Goal: Task Accomplishment & Management: Manage account settings

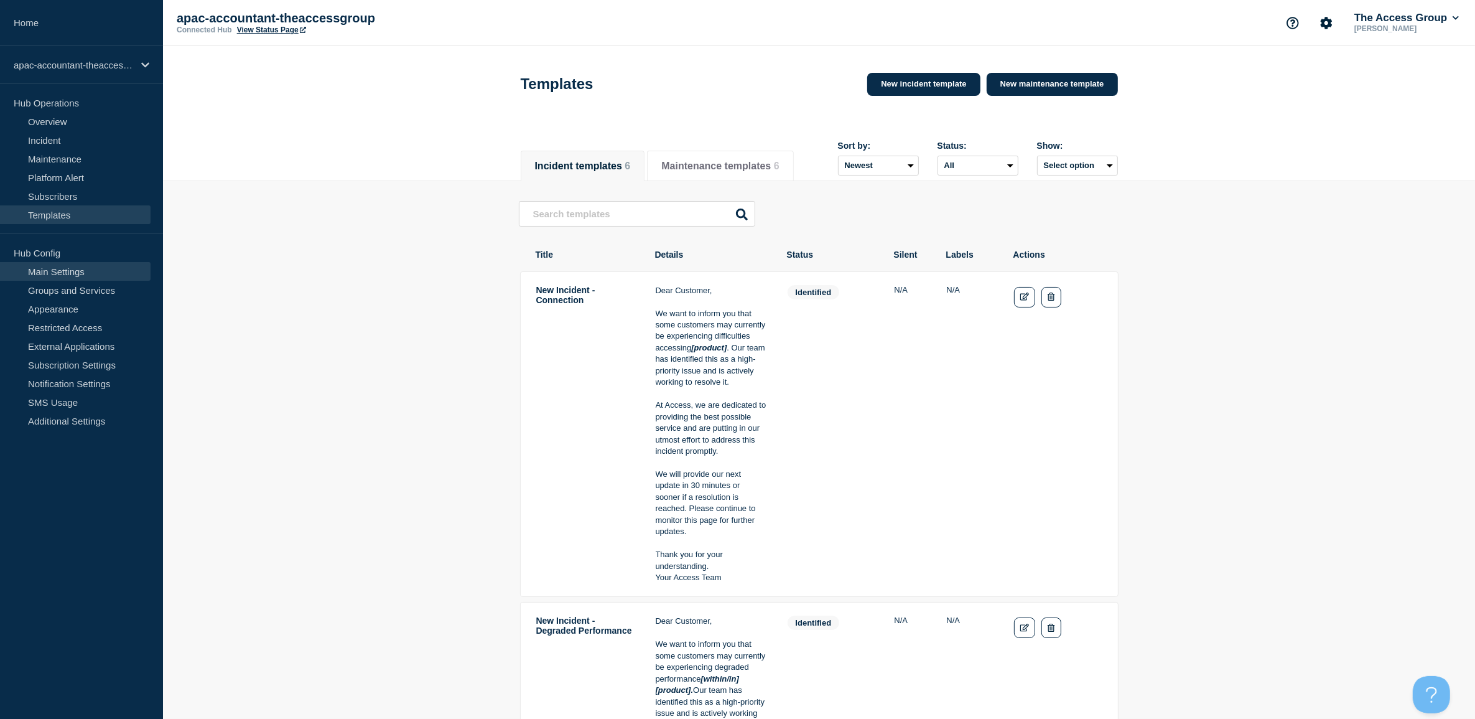
click at [45, 269] on link "Main Settings" at bounding box center [75, 271] width 151 height 19
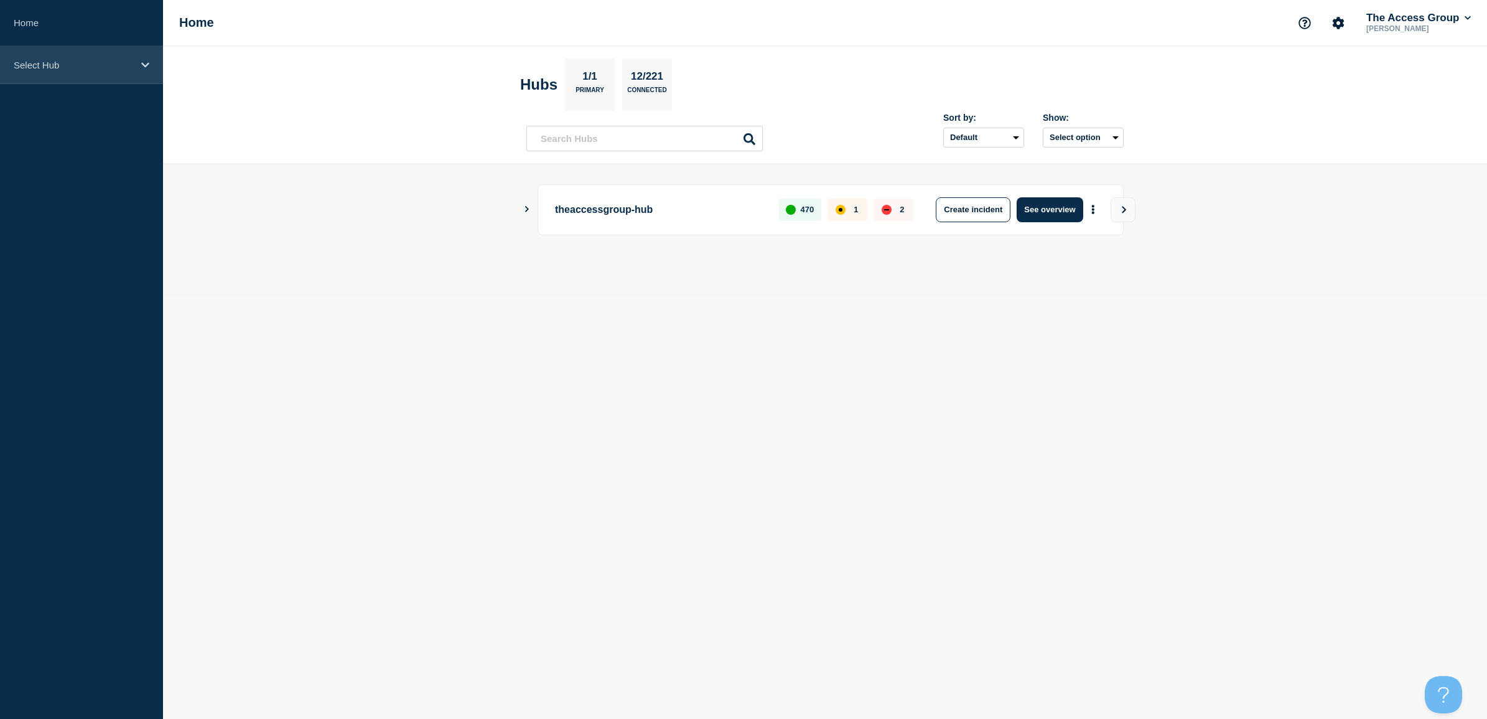
click at [101, 60] on p "Select Hub" at bounding box center [73, 65] width 119 height 11
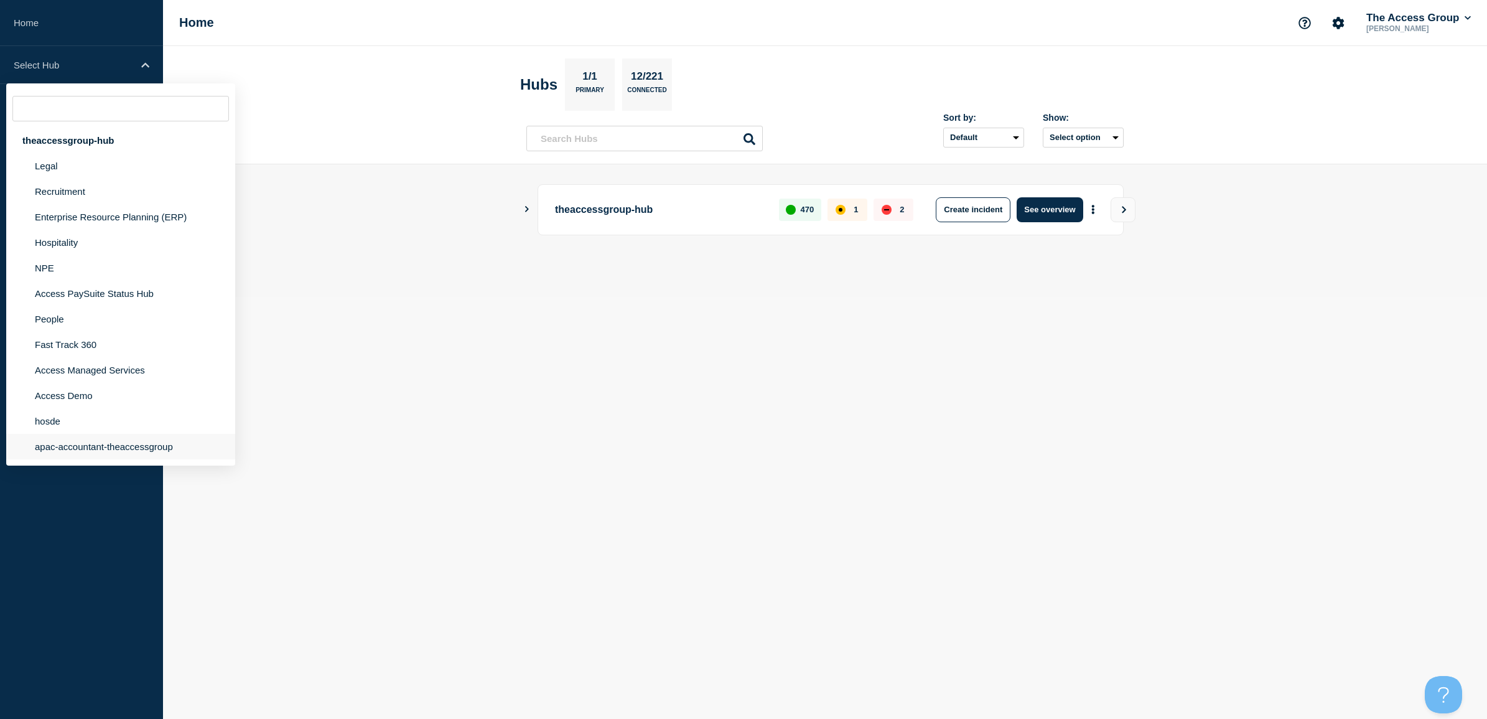
click at [85, 449] on li "apac-accountant-theaccessgroup" at bounding box center [120, 447] width 229 height 26
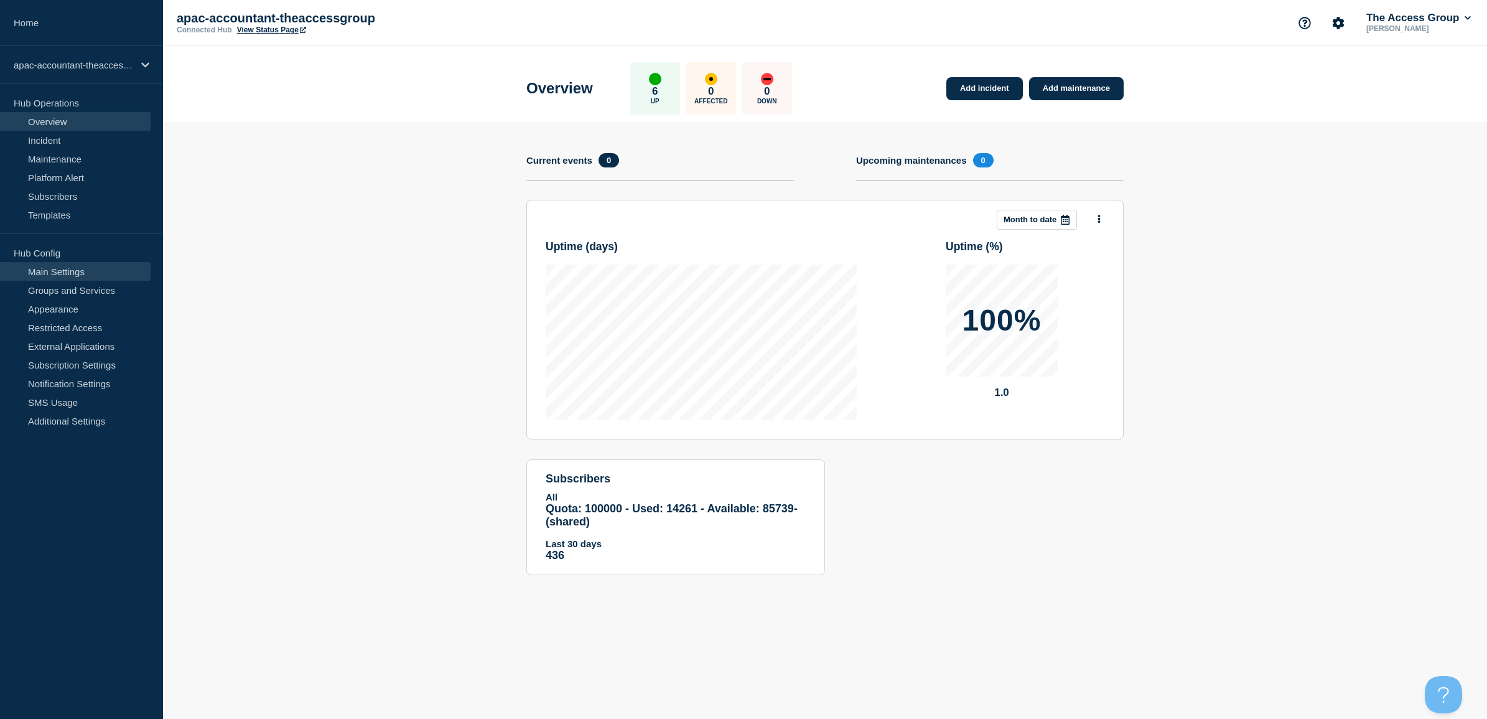
click at [60, 277] on link "Main Settings" at bounding box center [75, 271] width 151 height 19
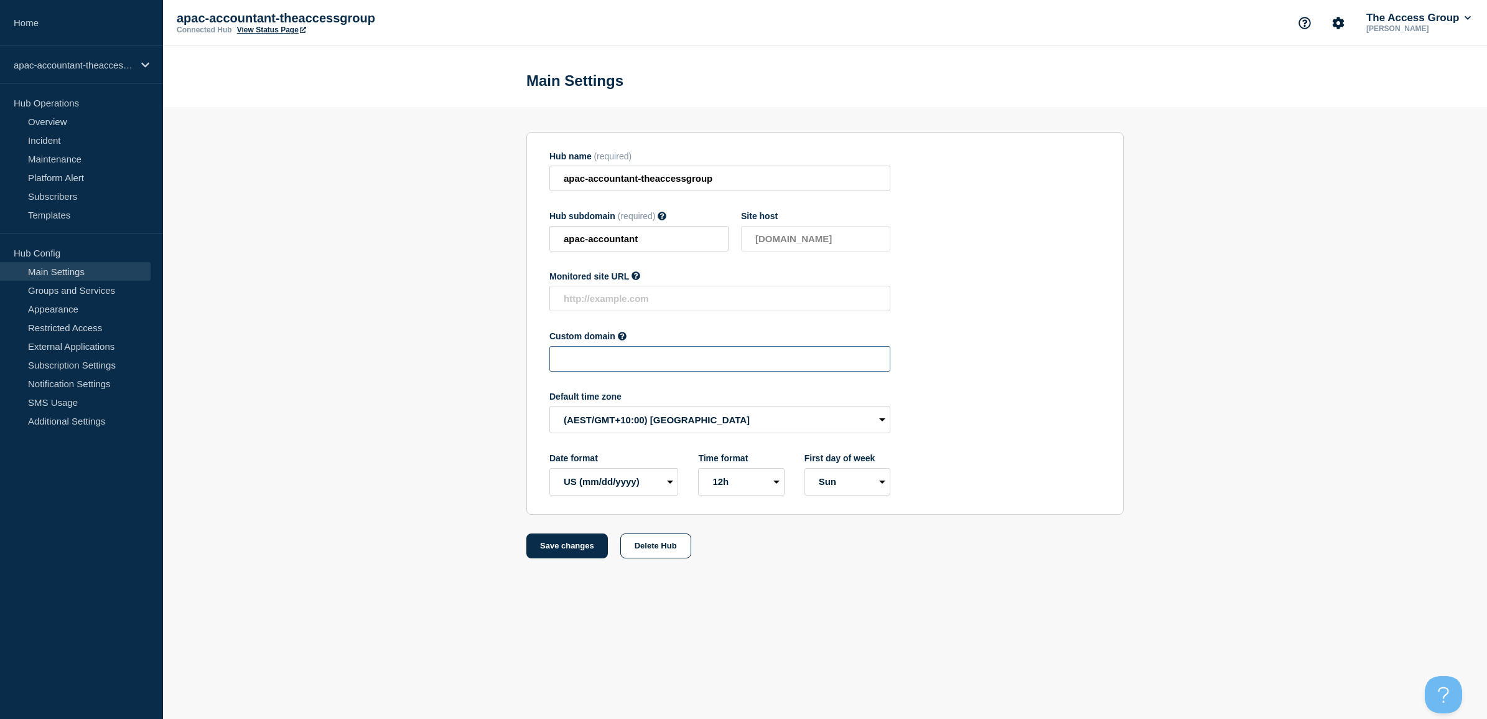
click at [598, 356] on input "text" at bounding box center [719, 359] width 341 height 26
paste input "apac-accountant.theaccessgroup-status.com"
type input "apac-accountant.theaccessgroup-status.com"
click at [579, 549] on button "Save changes" at bounding box center [566, 545] width 81 height 25
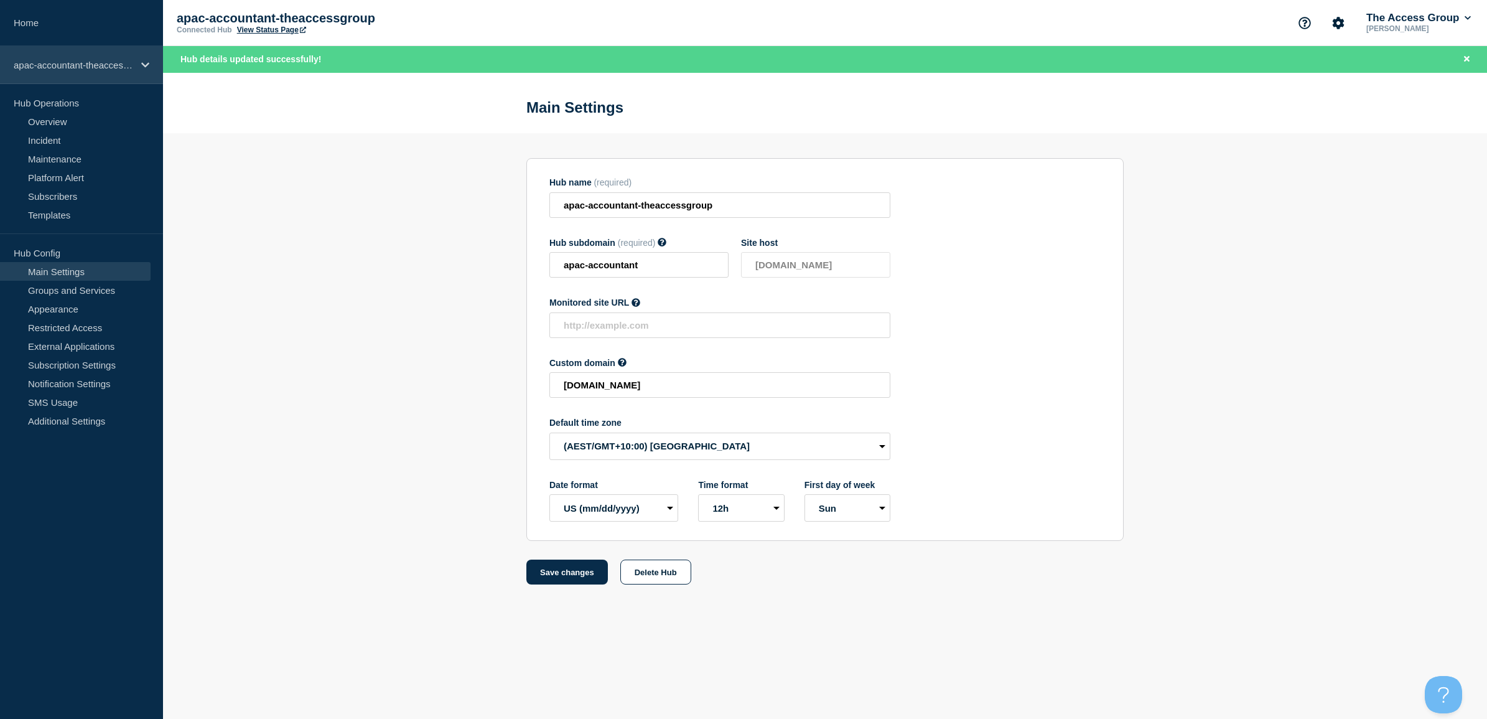
click at [67, 67] on p "apac-accountant-theaccessgroup" at bounding box center [73, 65] width 119 height 11
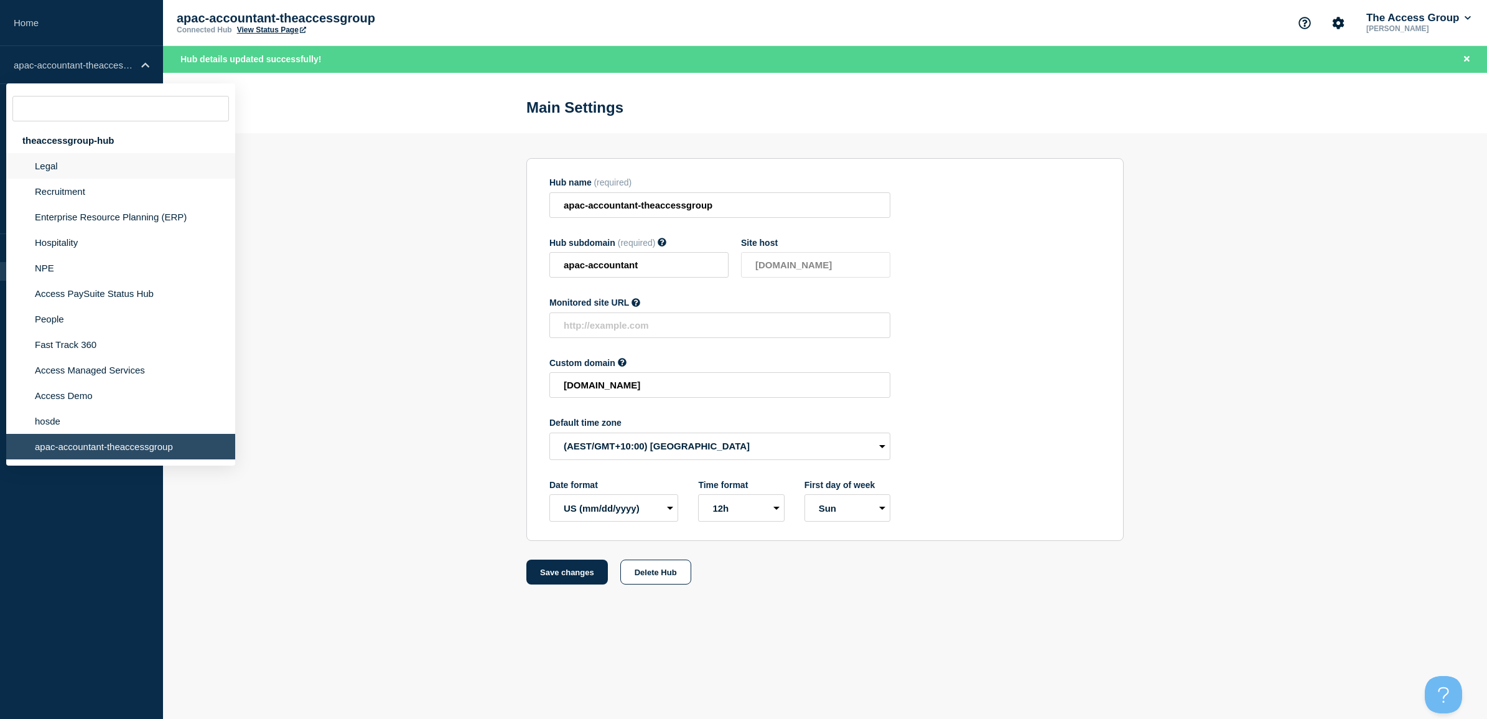
click at [62, 166] on li "Legal" at bounding box center [120, 166] width 229 height 26
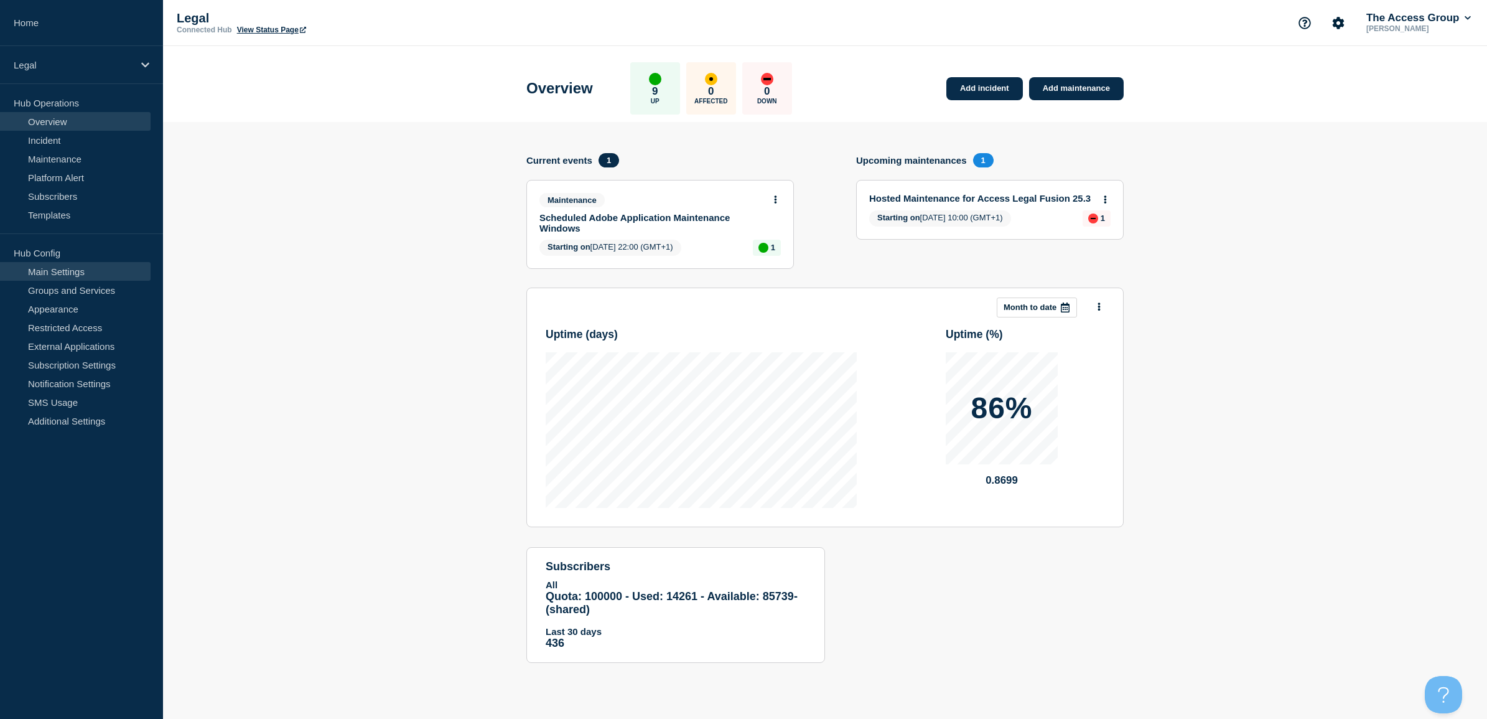
click at [58, 268] on link "Main Settings" at bounding box center [75, 271] width 151 height 19
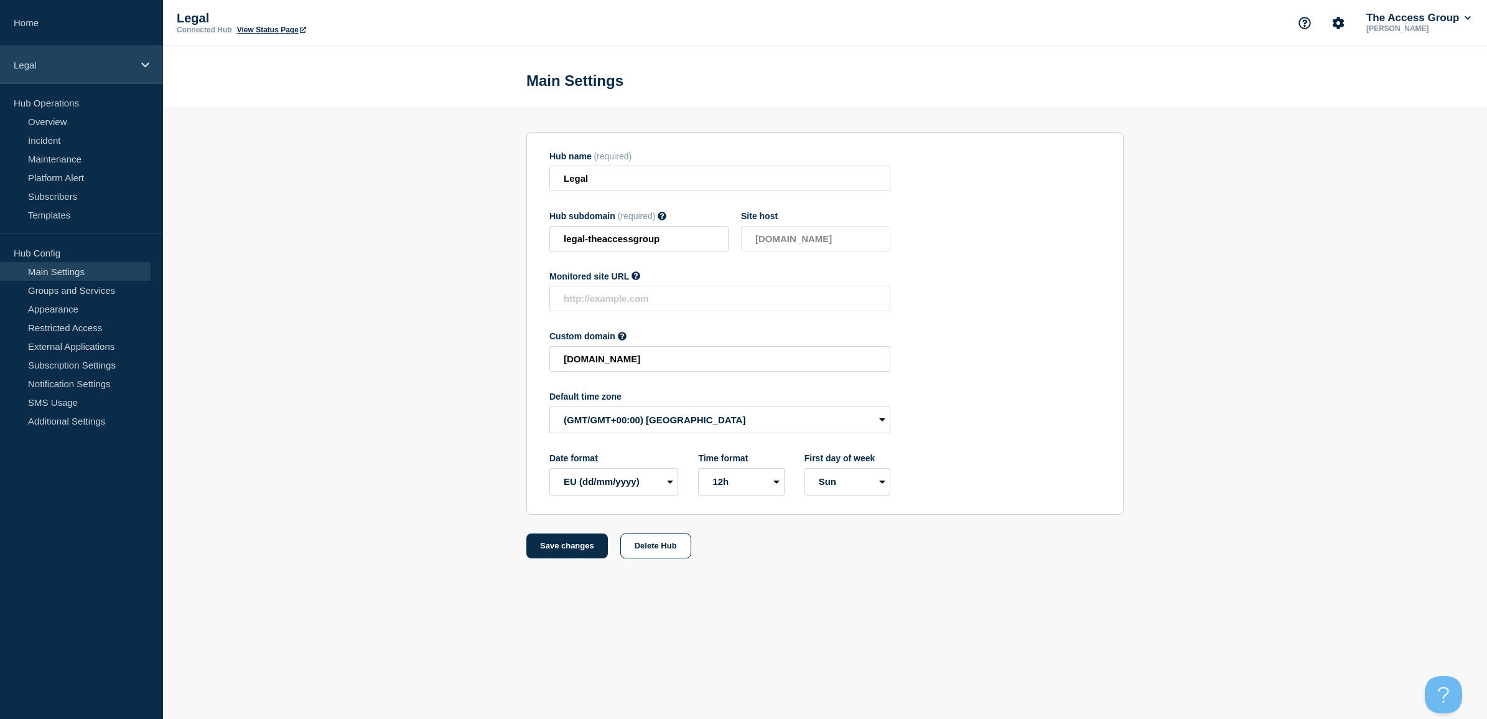
click at [44, 58] on div "Legal" at bounding box center [81, 65] width 163 height 38
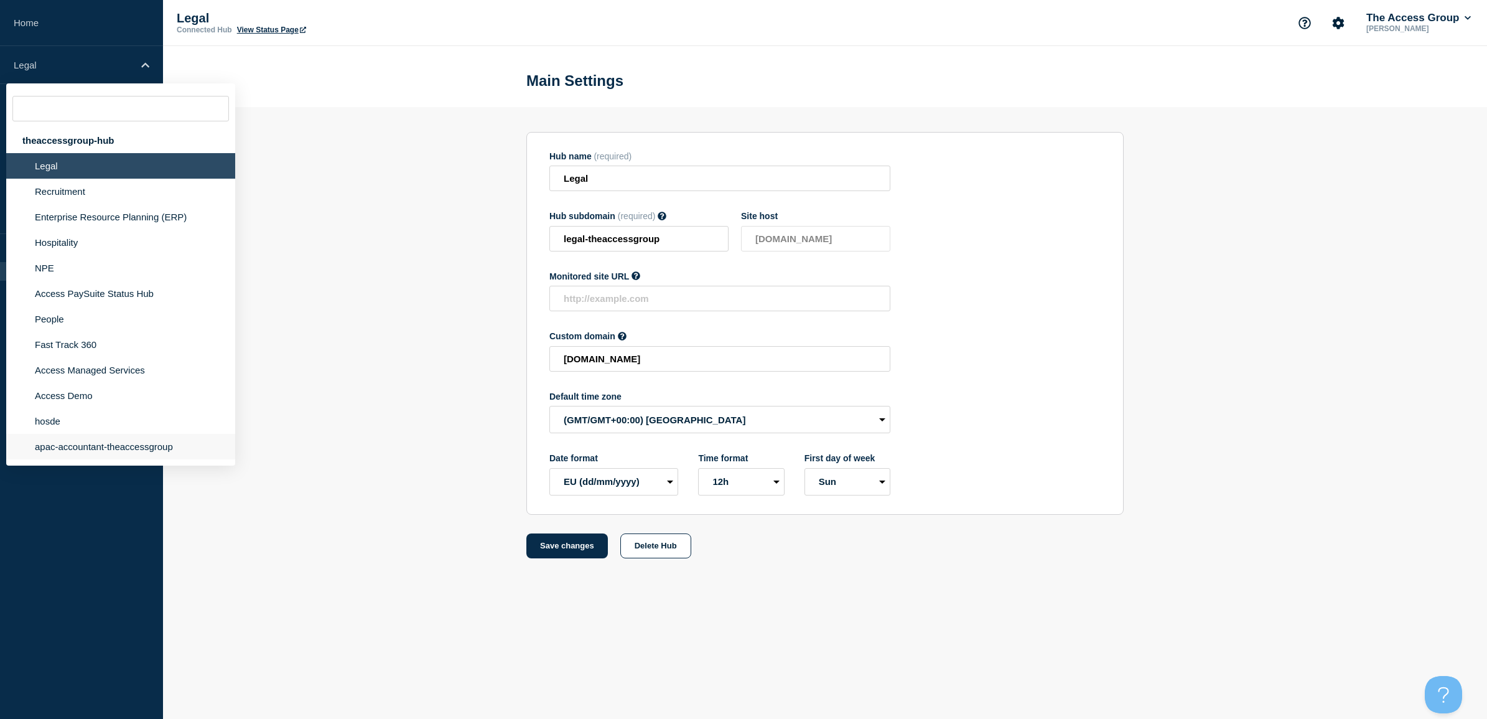
click at [64, 453] on li "apac-accountant-theaccessgroup" at bounding box center [120, 447] width 229 height 26
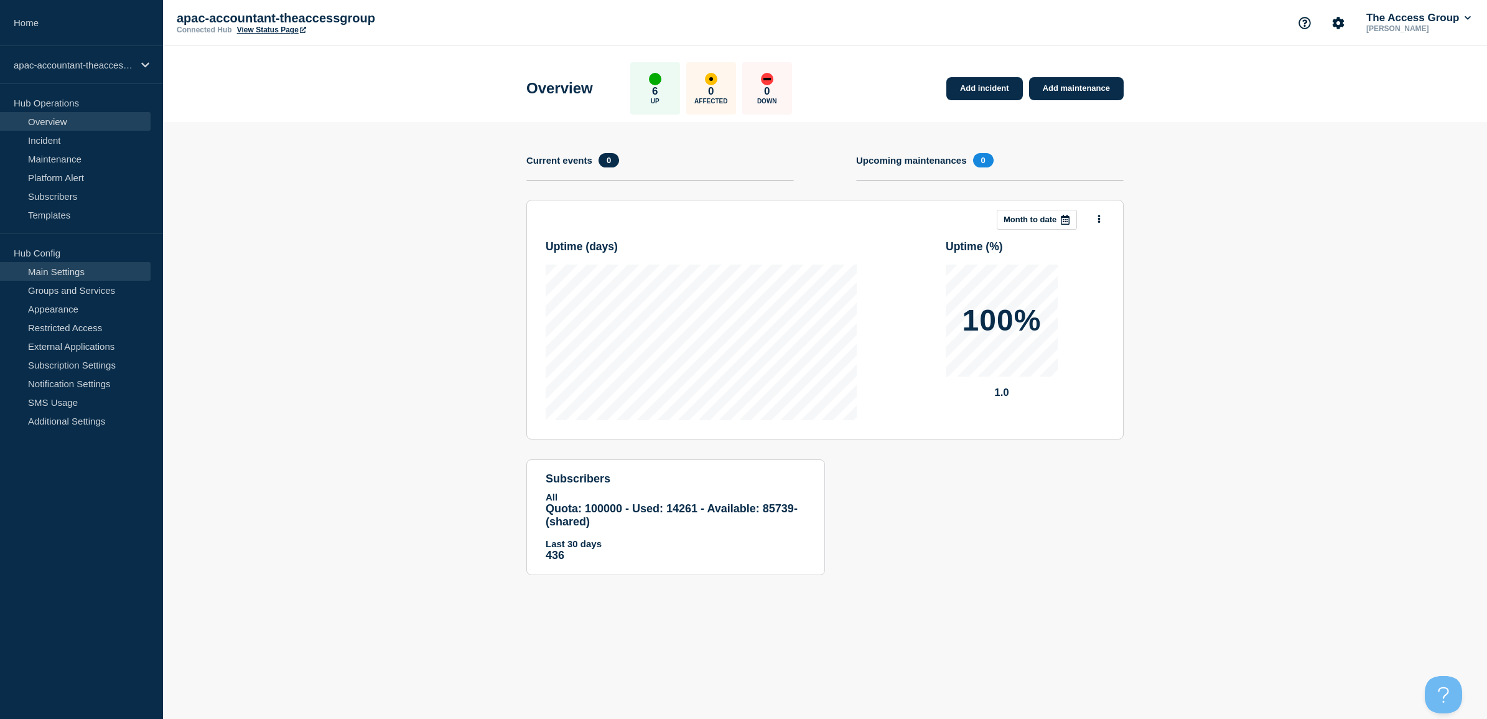
click at [76, 269] on link "Main Settings" at bounding box center [75, 271] width 151 height 19
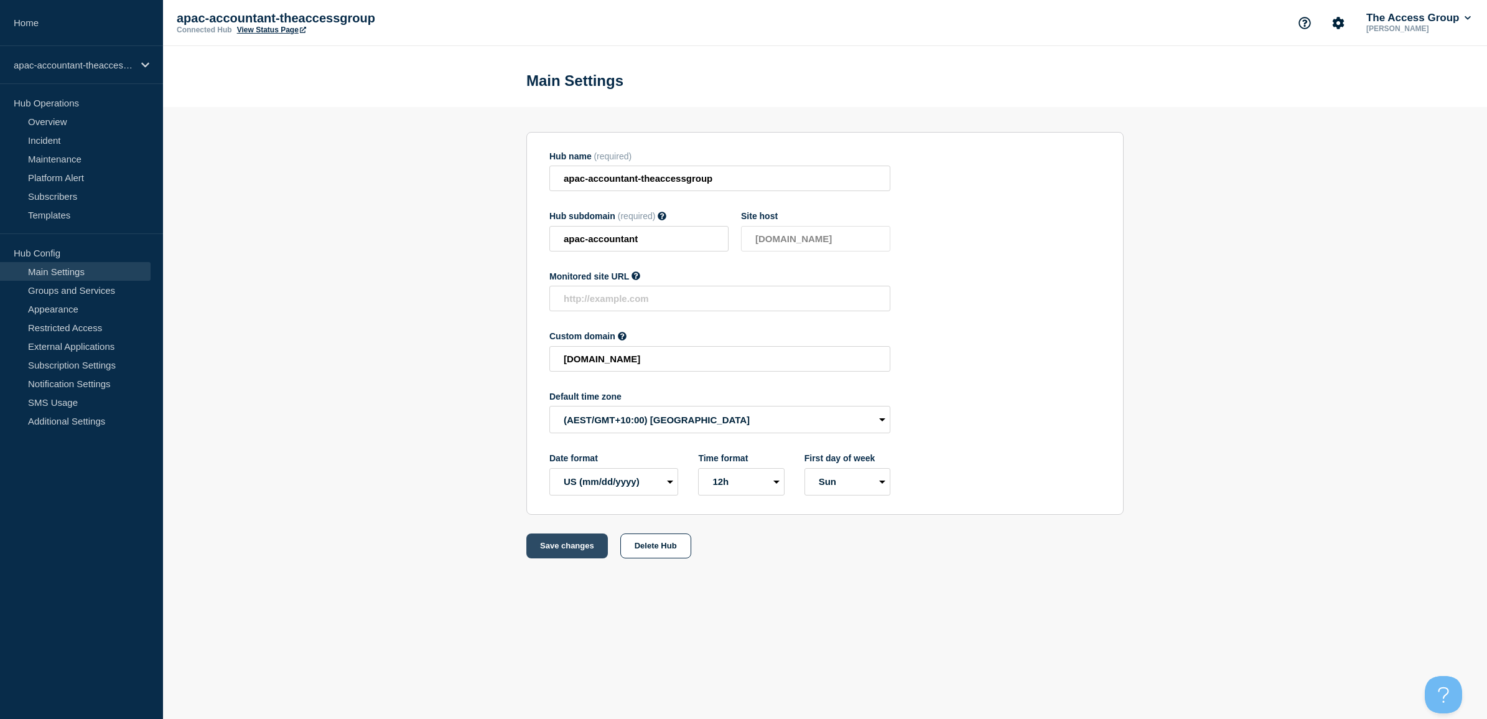
click at [535, 540] on button "Save changes" at bounding box center [566, 545] width 81 height 25
